Goal: Navigation & Orientation: Find specific page/section

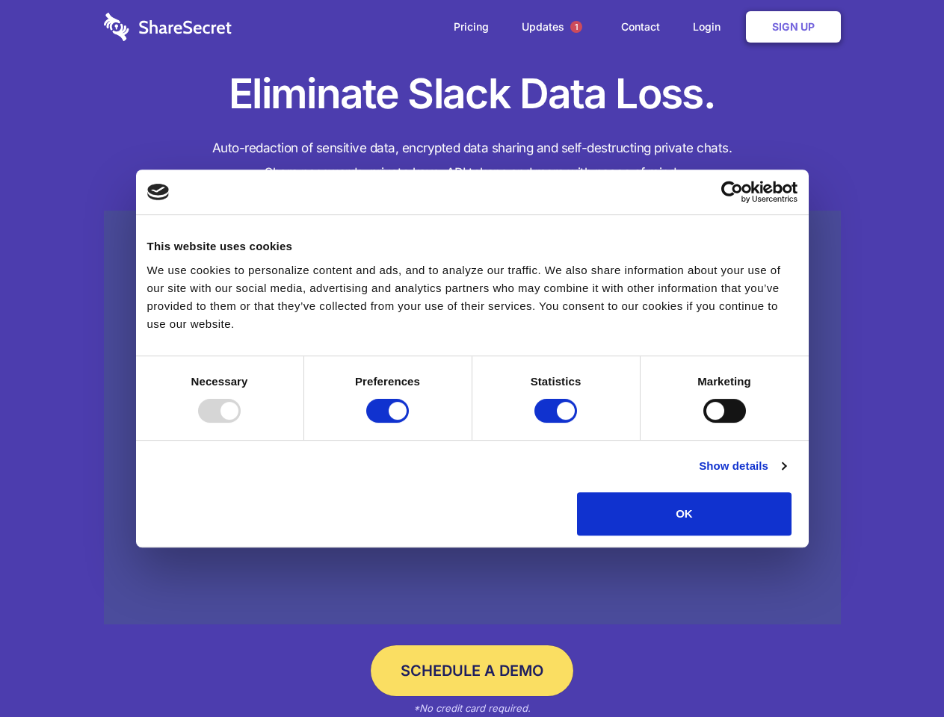
click at [241, 423] on div at bounding box center [219, 411] width 43 height 24
click at [409, 423] on input "Preferences" at bounding box center [387, 411] width 43 height 24
checkbox input "false"
click at [558, 423] on input "Statistics" at bounding box center [555, 411] width 43 height 24
checkbox input "false"
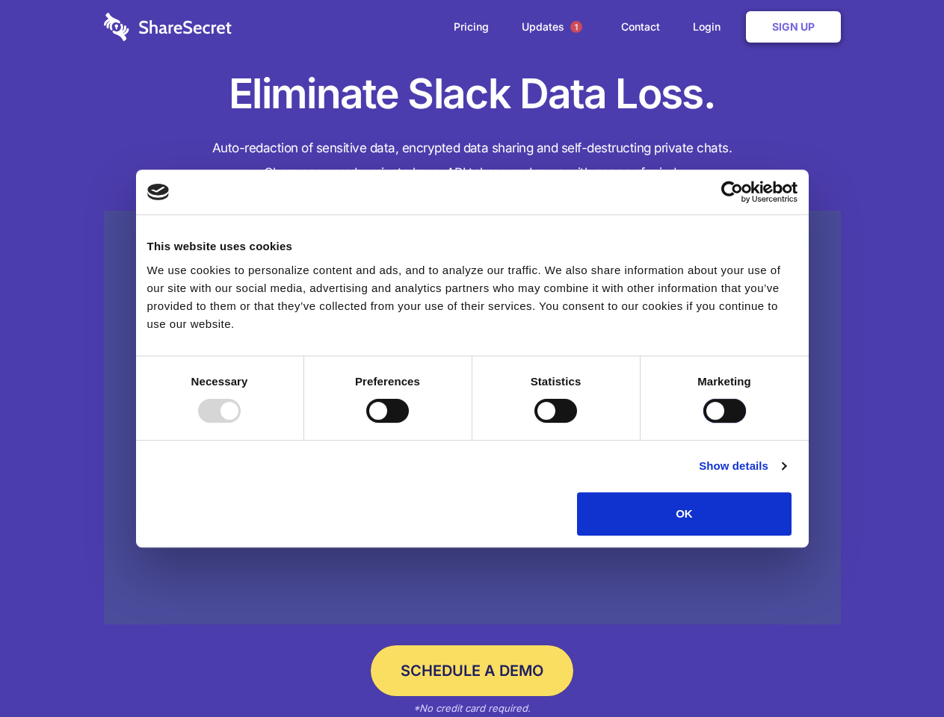
click at [703, 423] on input "Marketing" at bounding box center [724, 411] width 43 height 24
checkbox input "true"
click at [785, 475] on link "Show details" at bounding box center [742, 466] width 87 height 18
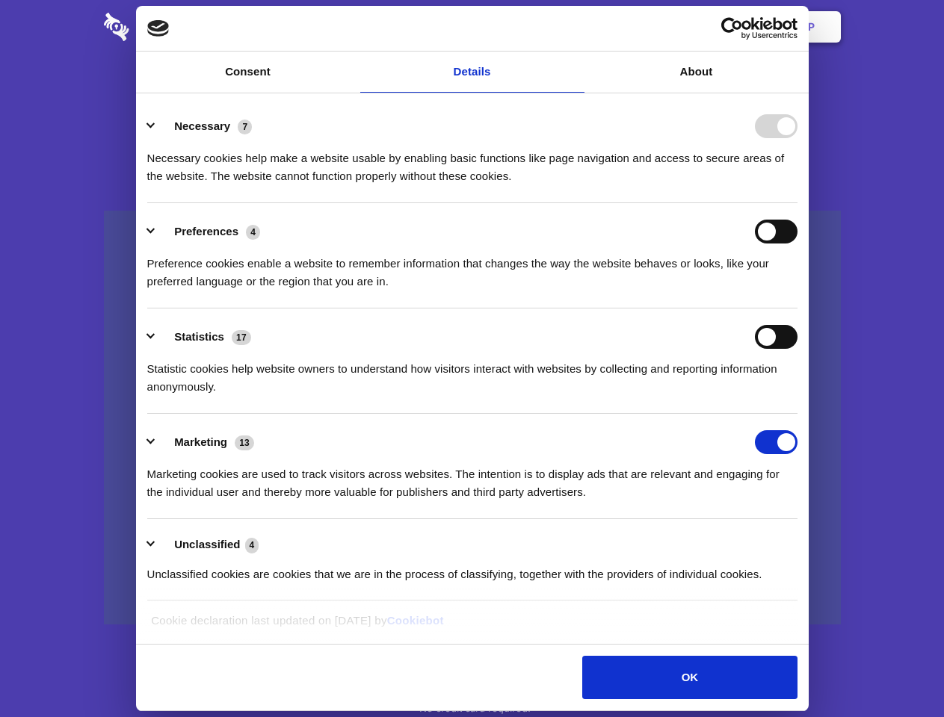
click at [826, 541] on body "Consent Details [#IABV2SETTINGS#] About This website uses cookies We use cookie…" at bounding box center [472, 358] width 944 height 717
click at [575, 27] on span "1" at bounding box center [576, 27] width 12 height 12
